Goal: Transaction & Acquisition: Obtain resource

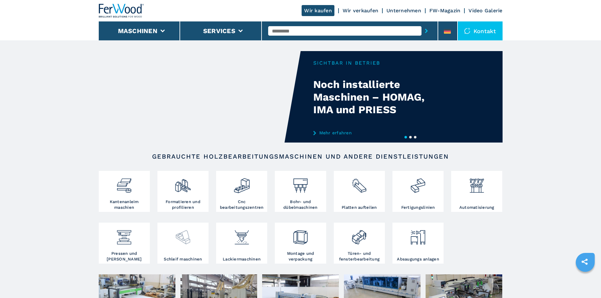
click at [188, 244] on img at bounding box center [182, 234] width 17 height 21
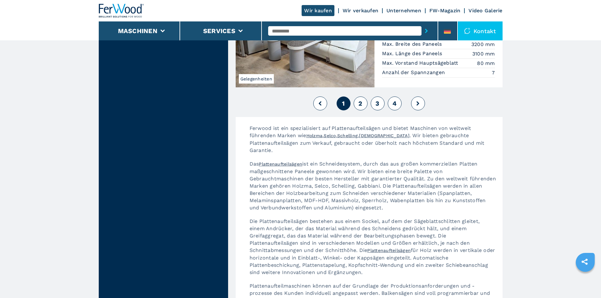
scroll to position [1514, 0]
click at [359, 99] on span "2" at bounding box center [360, 103] width 4 height 8
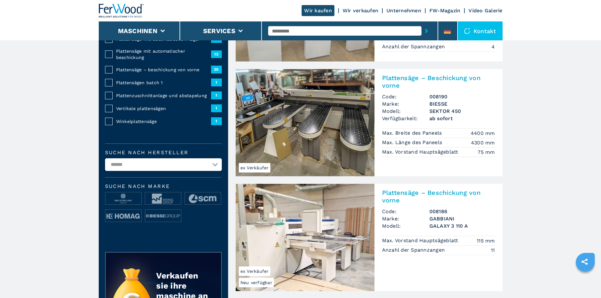
scroll to position [221, 0]
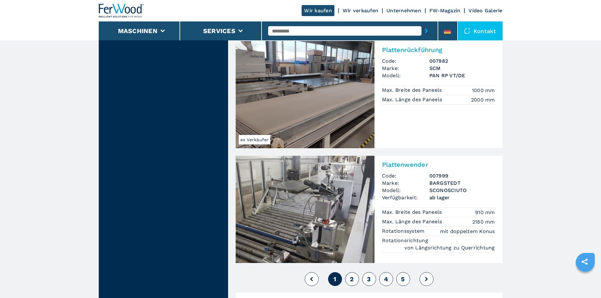
scroll to position [1388, 0]
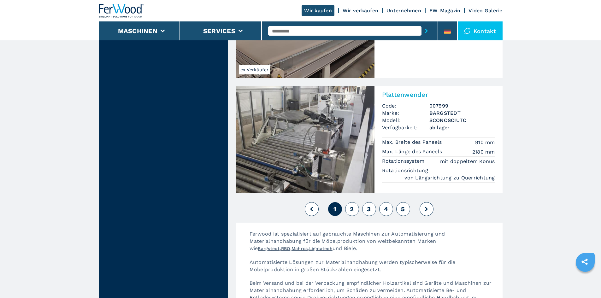
click at [353, 205] on span "2" at bounding box center [352, 209] width 4 height 8
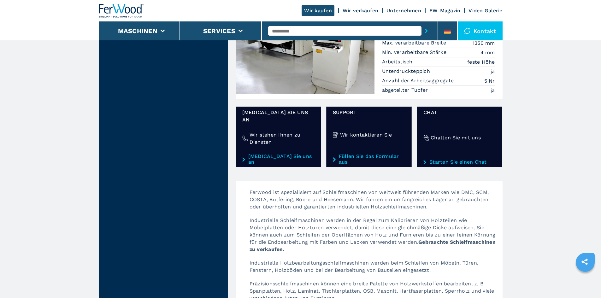
scroll to position [505, 0]
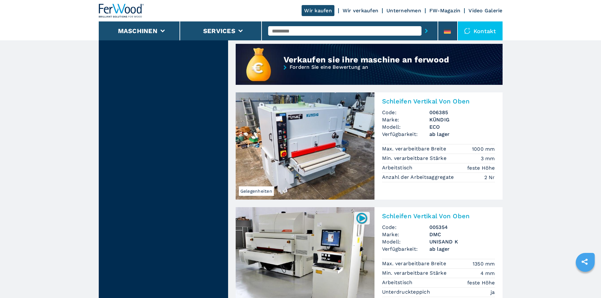
click at [338, 146] on img at bounding box center [305, 145] width 139 height 107
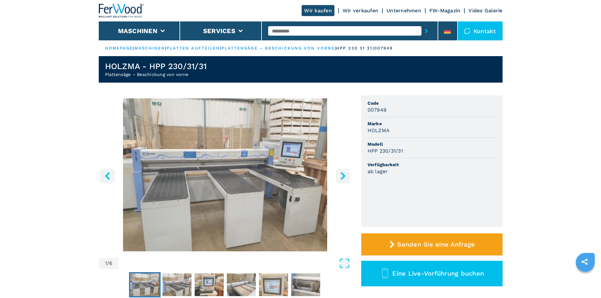
click at [343, 178] on icon "right-button" at bounding box center [342, 176] width 5 height 8
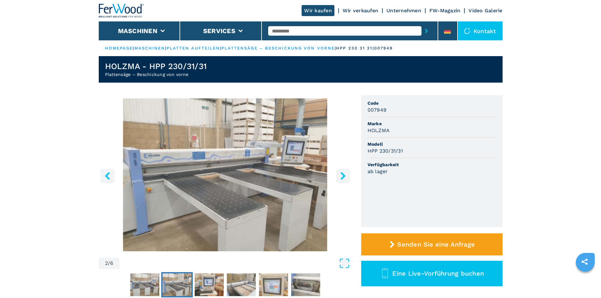
click at [343, 178] on icon "right-button" at bounding box center [342, 176] width 5 height 8
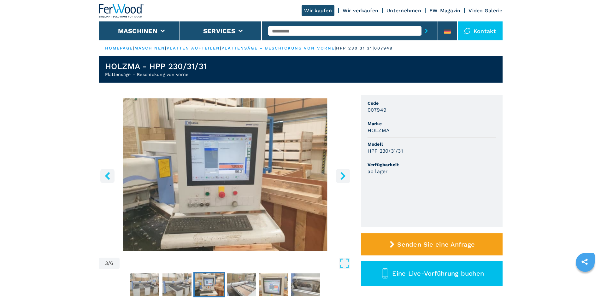
click at [343, 178] on icon "right-button" at bounding box center [342, 176] width 5 height 8
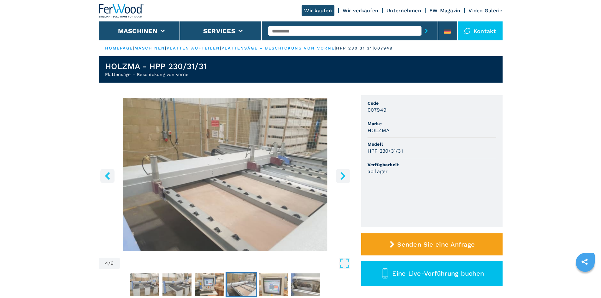
click at [343, 178] on icon "right-button" at bounding box center [342, 176] width 5 height 8
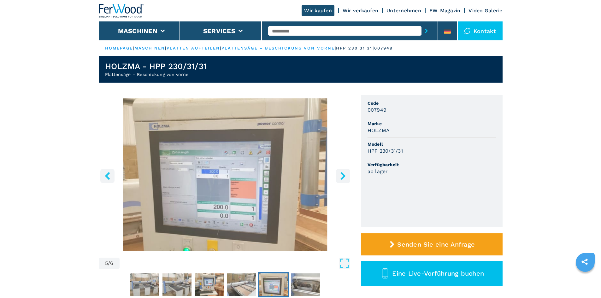
click at [343, 178] on icon "right-button" at bounding box center [342, 176] width 5 height 8
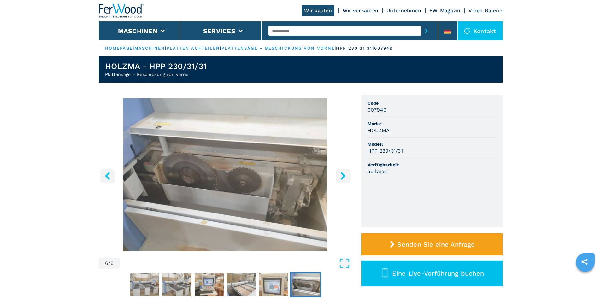
click at [343, 178] on icon "right-button" at bounding box center [342, 176] width 5 height 8
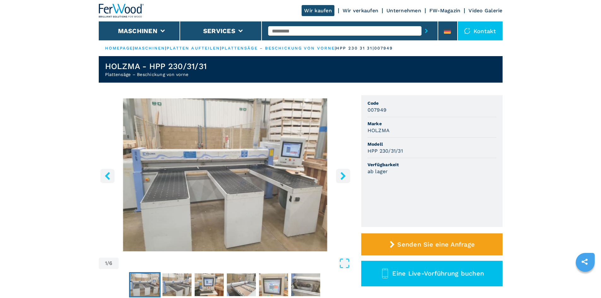
click at [343, 178] on icon "right-button" at bounding box center [342, 176] width 5 height 8
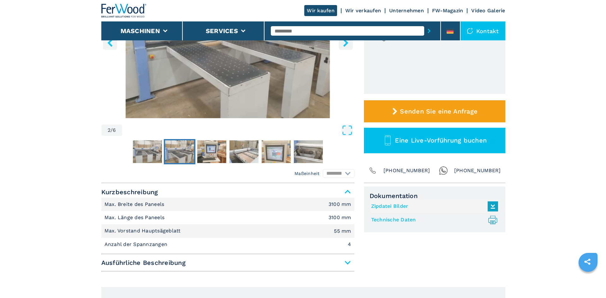
scroll to position [95, 0]
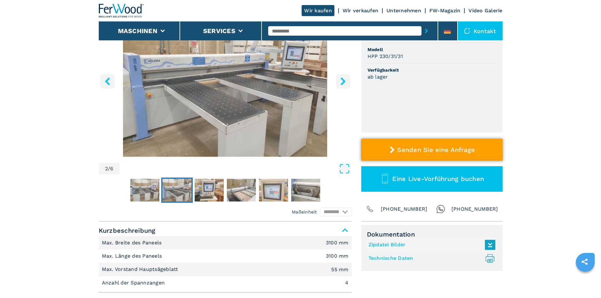
click at [423, 145] on button "Senden Sie eine Anfrage" at bounding box center [431, 150] width 141 height 22
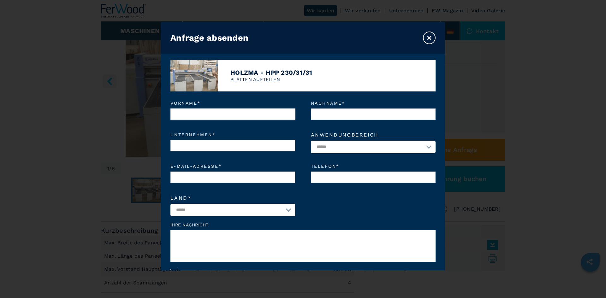
click at [231, 114] on input "Vorname *" at bounding box center [232, 113] width 125 height 11
type input "*******"
type input "****"
type input "**********"
click at [378, 147] on select "**********" at bounding box center [373, 147] width 125 height 13
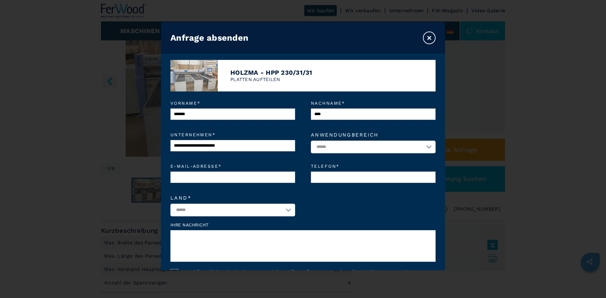
select select "*********"
click at [311, 141] on select "**********" at bounding box center [373, 147] width 125 height 13
click at [232, 175] on input "E-Mail-Adresse *" at bounding box center [232, 177] width 125 height 11
type input "**********"
select select "**"
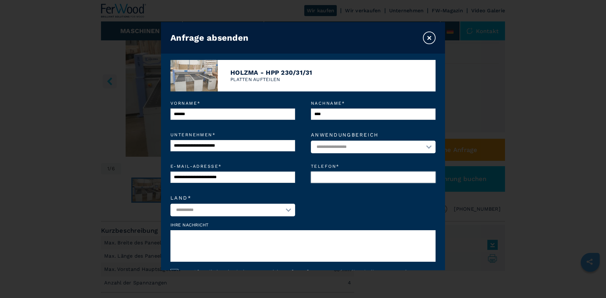
drag, startPoint x: 317, startPoint y: 175, endPoint x: 320, endPoint y: 175, distance: 3.2
click at [317, 175] on input "Telefon *" at bounding box center [373, 177] width 125 height 11
type input "*"
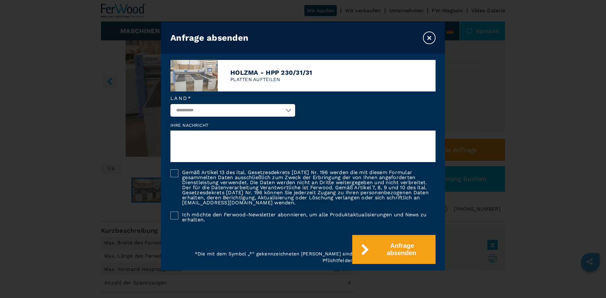
scroll to position [100, 0]
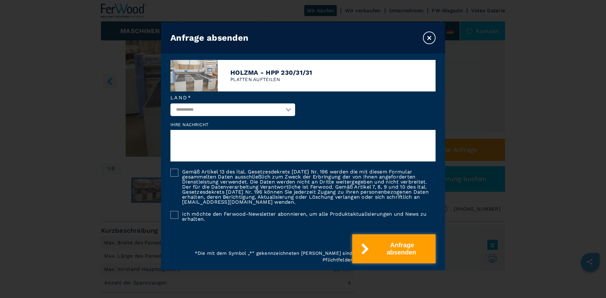
type input "**********"
click at [397, 248] on button "Anfrage absenden" at bounding box center [393, 248] width 83 height 29
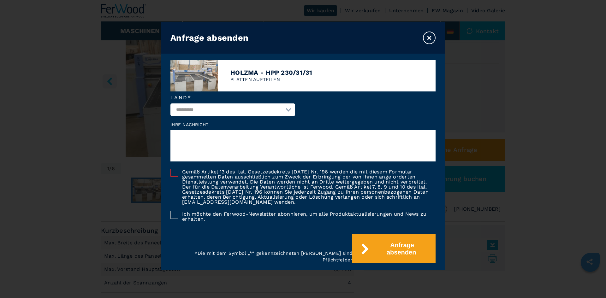
click at [164, 170] on form "**********" at bounding box center [303, 180] width 284 height 179
click at [172, 172] on div at bounding box center [174, 173] width 8 height 8
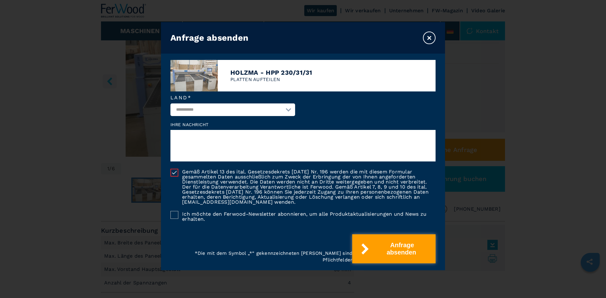
click at [375, 245] on button "Anfrage absenden" at bounding box center [393, 248] width 83 height 29
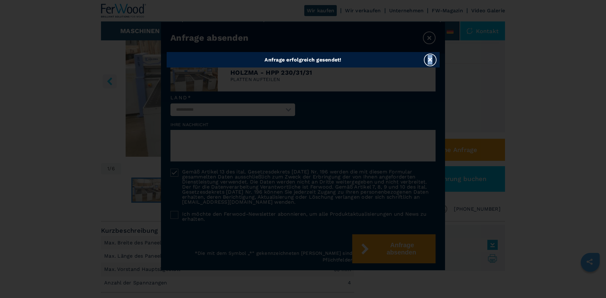
drag, startPoint x: 431, startPoint y: 55, endPoint x: 431, endPoint y: 59, distance: 4.4
click at [431, 56] on div "Anfrage erfolgreich gesendet! ×" at bounding box center [303, 59] width 273 height 15
click at [431, 59] on button "×" at bounding box center [430, 60] width 13 height 13
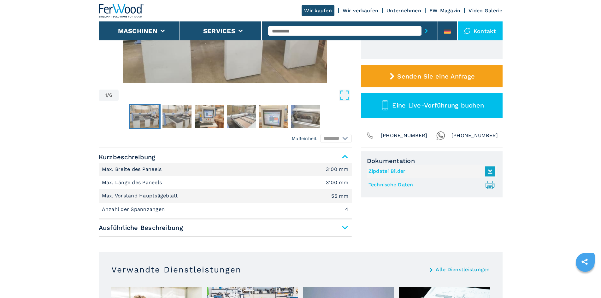
scroll to position [221, 0]
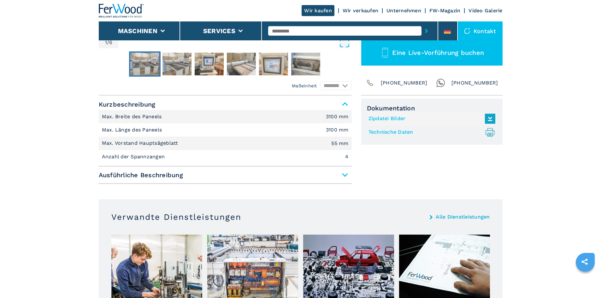
click at [349, 176] on span "Ausführliche Beschreibung" at bounding box center [225, 174] width 253 height 11
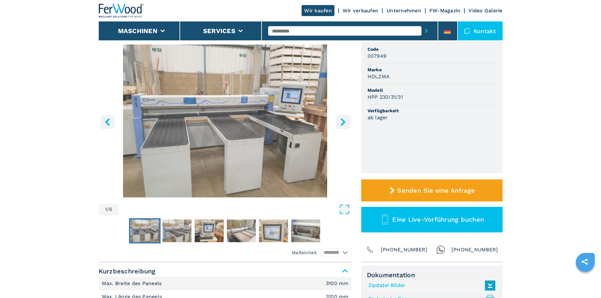
scroll to position [63, 0]
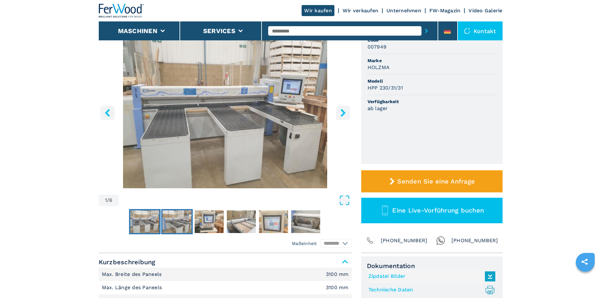
click at [174, 222] on img "Go to Slide 2" at bounding box center [176, 221] width 29 height 23
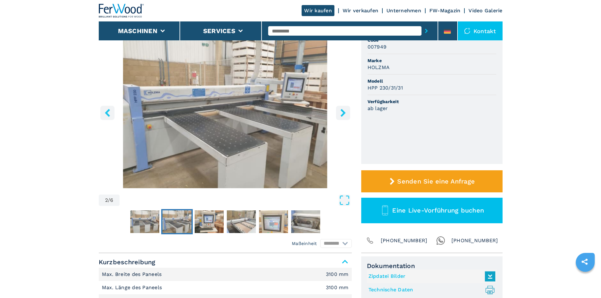
click at [339, 111] on icon "right-button" at bounding box center [343, 113] width 8 height 8
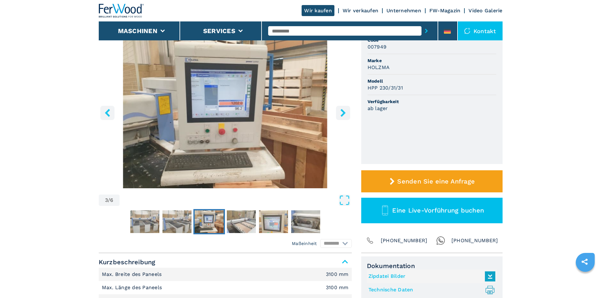
click at [339, 111] on icon "right-button" at bounding box center [343, 113] width 8 height 8
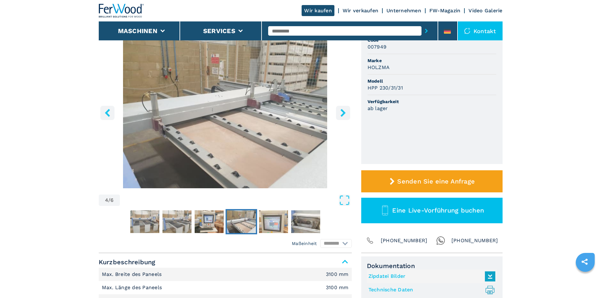
click at [339, 111] on icon "right-button" at bounding box center [343, 113] width 8 height 8
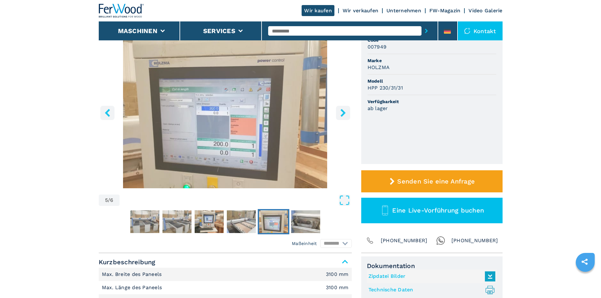
click at [339, 111] on icon "right-button" at bounding box center [343, 113] width 8 height 8
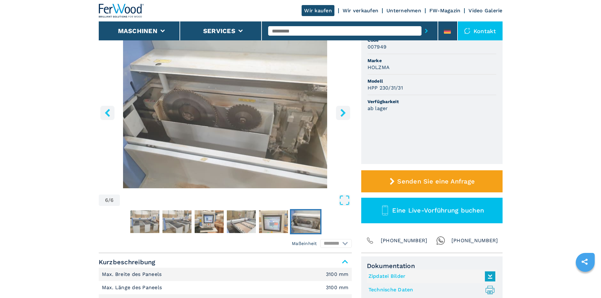
click at [339, 111] on icon "right-button" at bounding box center [343, 113] width 8 height 8
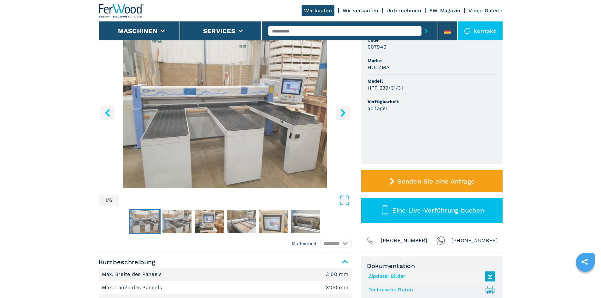
click at [339, 111] on icon "right-button" at bounding box center [343, 113] width 8 height 8
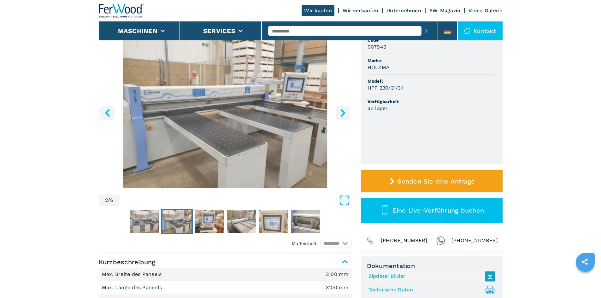
click at [339, 111] on icon "right-button" at bounding box center [343, 113] width 8 height 8
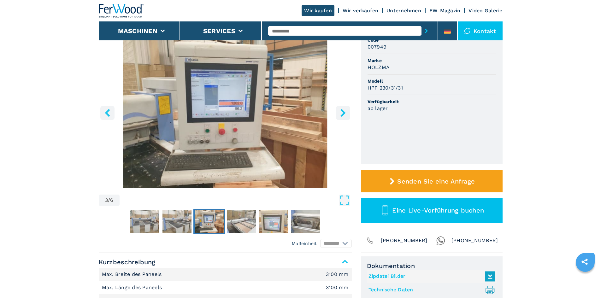
click at [339, 111] on icon "right-button" at bounding box center [343, 113] width 8 height 8
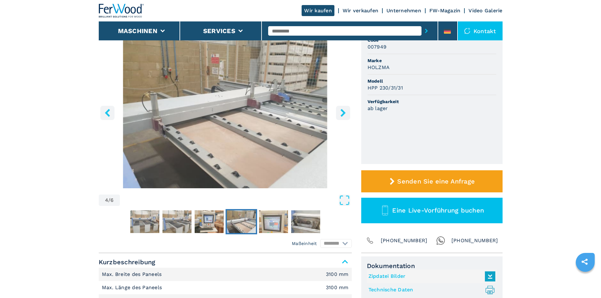
click at [339, 111] on icon "right-button" at bounding box center [343, 113] width 8 height 8
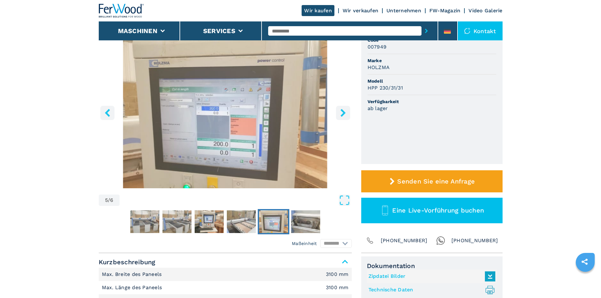
scroll to position [0, 0]
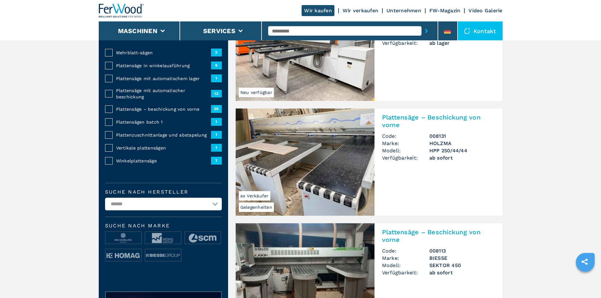
scroll to position [221, 0]
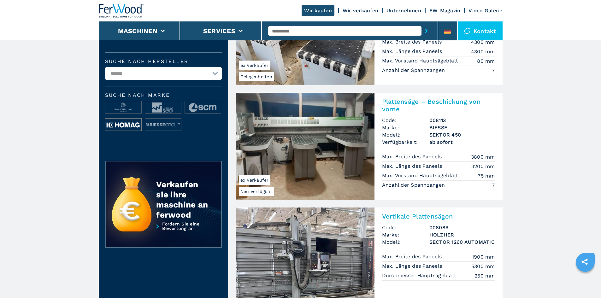
click at [135, 131] on img at bounding box center [123, 125] width 36 height 13
click at [125, 123] on img at bounding box center [123, 125] width 36 height 13
click at [120, 126] on img at bounding box center [123, 125] width 36 height 13
drag, startPoint x: 121, startPoint y: 136, endPoint x: 123, endPoint y: 132, distance: 4.7
click at [121, 135] on ul at bounding box center [163, 118] width 117 height 35
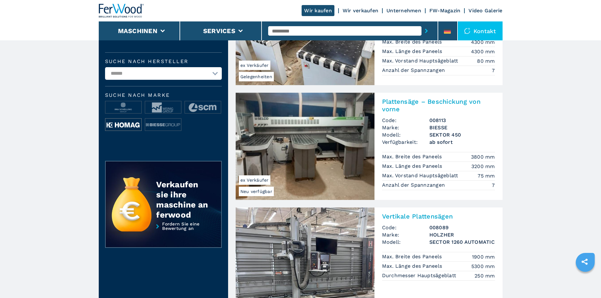
click at [123, 131] on img at bounding box center [123, 125] width 36 height 13
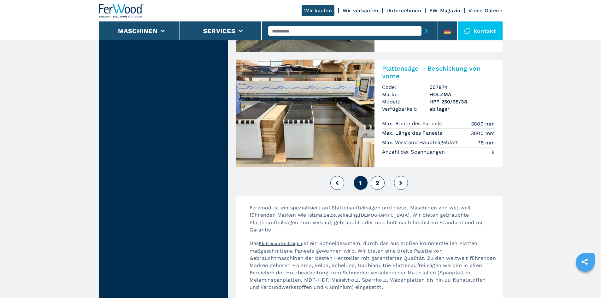
scroll to position [1419, 0]
click at [379, 179] on span "2" at bounding box center [377, 183] width 4 height 8
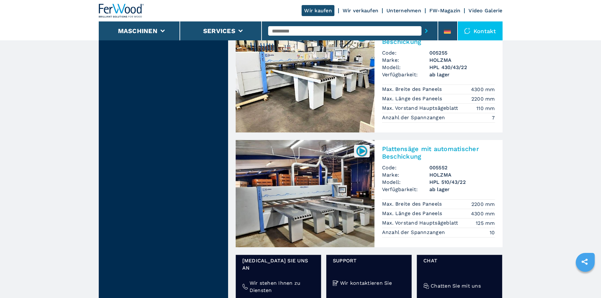
scroll to position [788, 0]
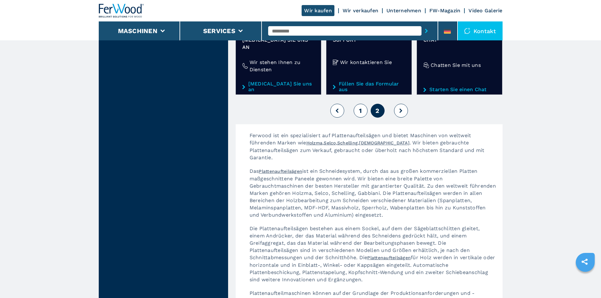
click at [403, 104] on button at bounding box center [401, 111] width 14 height 14
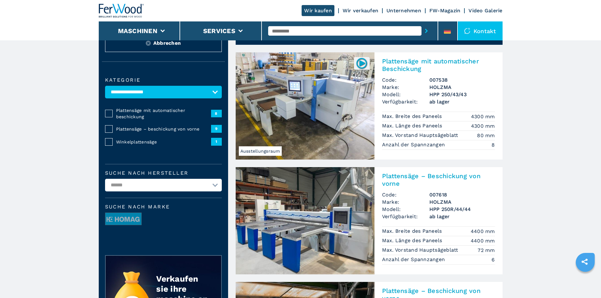
scroll to position [0, 0]
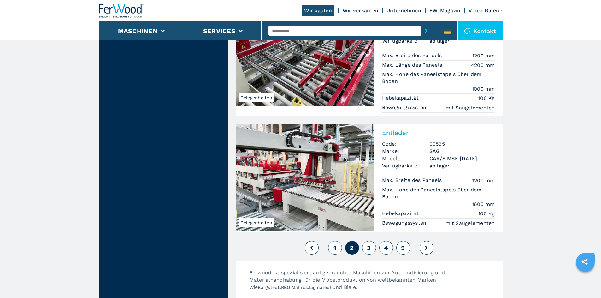
scroll to position [1451, 0]
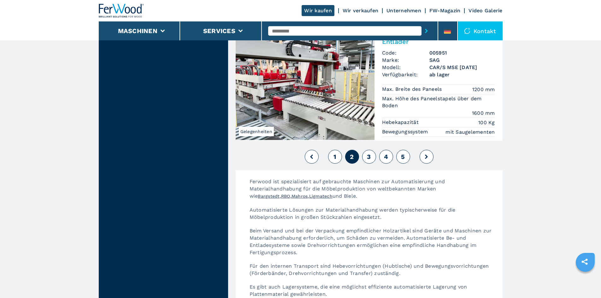
click at [369, 150] on button "3" at bounding box center [369, 157] width 14 height 14
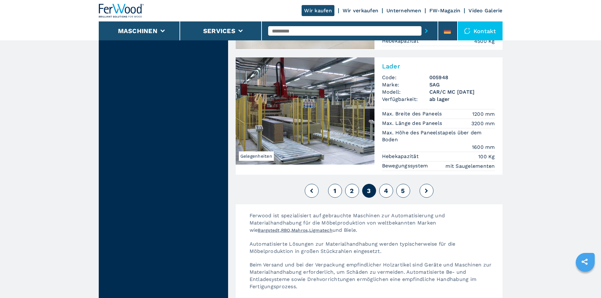
scroll to position [1451, 0]
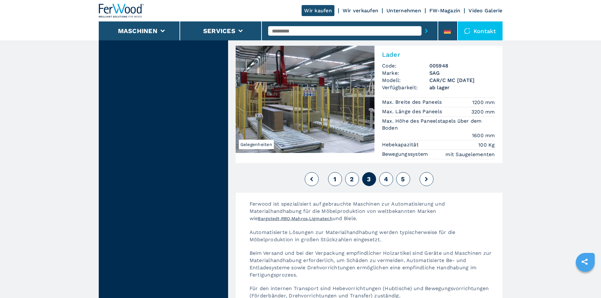
click at [384, 175] on span "4" at bounding box center [386, 179] width 4 height 8
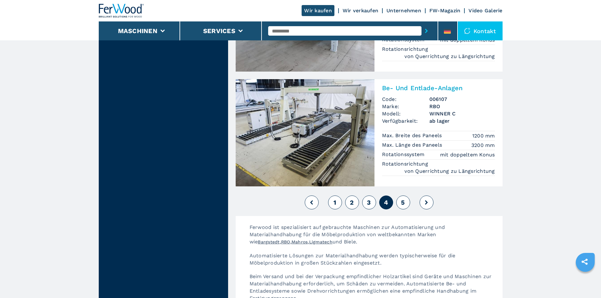
scroll to position [1451, 0]
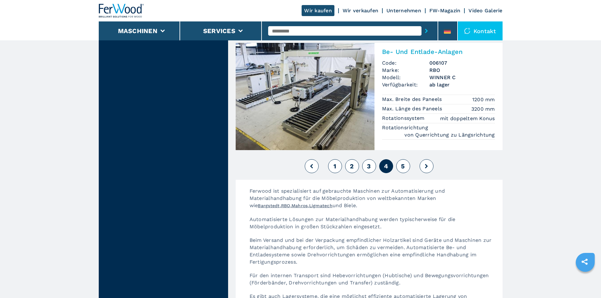
click at [409, 159] on button "5" at bounding box center [403, 166] width 14 height 14
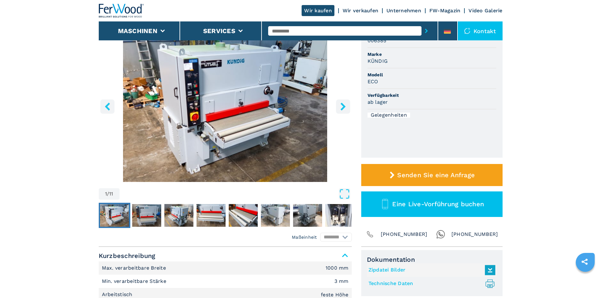
scroll to position [63, 0]
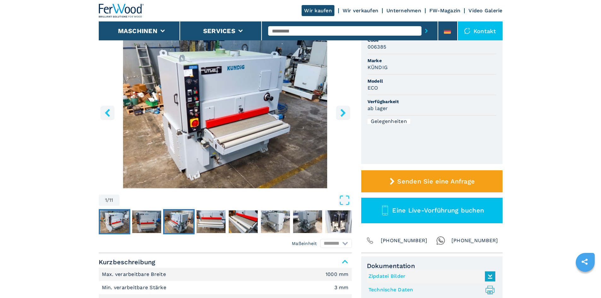
click at [170, 215] on img "Go to Slide 3" at bounding box center [178, 221] width 29 height 23
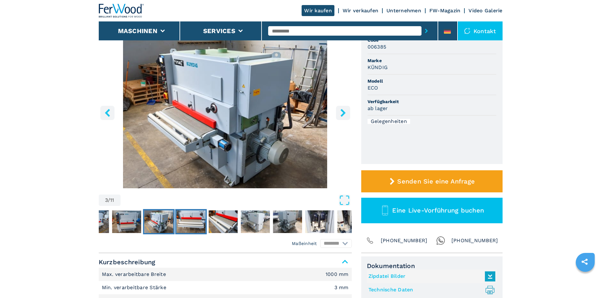
click at [201, 221] on img "Go to Slide 4" at bounding box center [190, 221] width 29 height 23
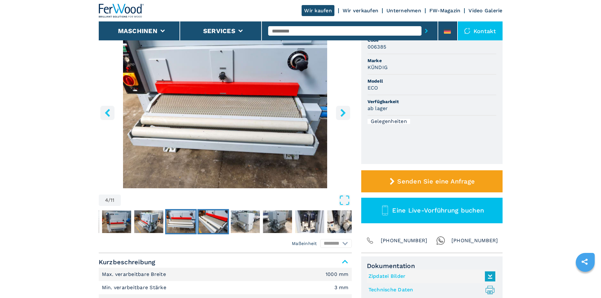
click at [201, 221] on img "Go to Slide 5" at bounding box center [212, 221] width 29 height 23
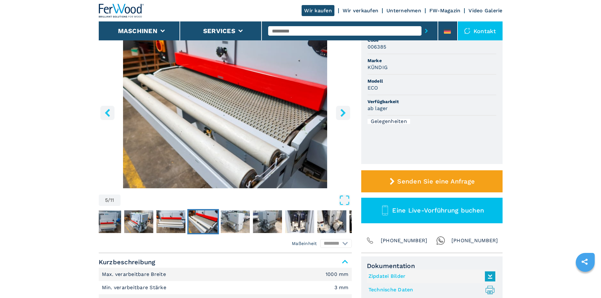
click at [201, 221] on img "Go to Slide 5" at bounding box center [202, 221] width 29 height 23
